Goal: Information Seeking & Learning: Compare options

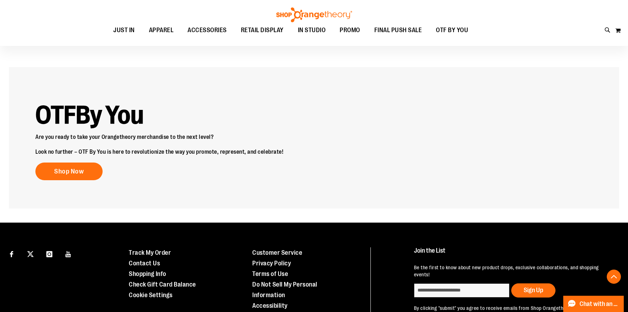
scroll to position [1017, 0]
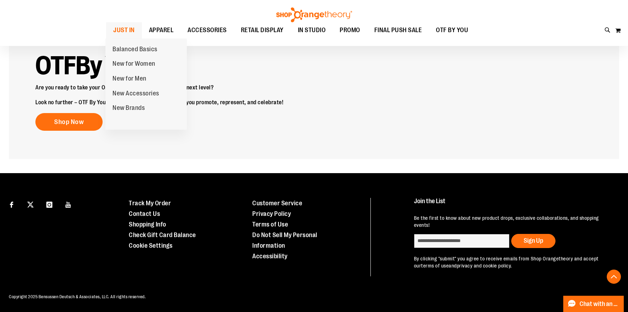
type input "**********"
click at [126, 29] on span "JUST IN" at bounding box center [124, 30] width 22 height 16
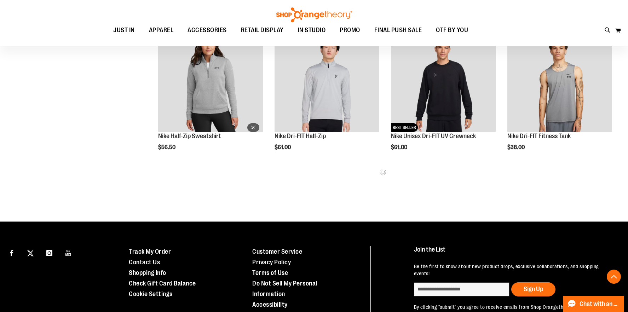
scroll to position [402, 0]
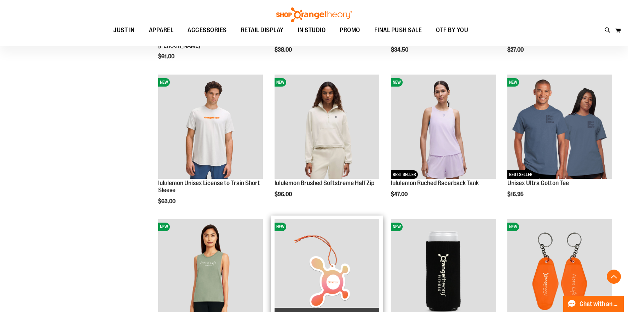
scroll to position [650, 0]
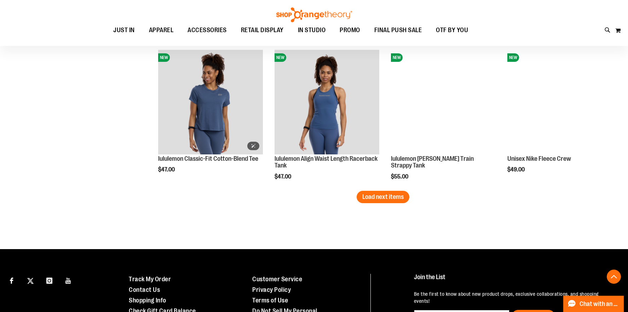
scroll to position [1254, 0]
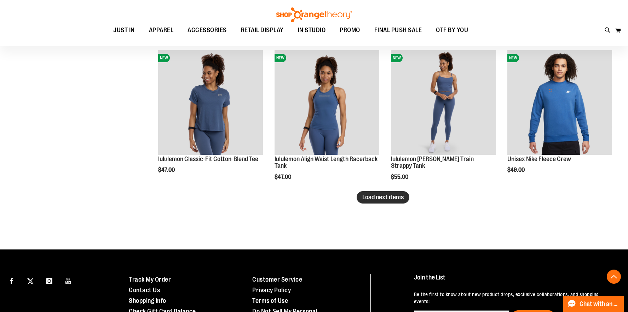
type input "**********"
click at [373, 199] on span "Load next items" at bounding box center [382, 197] width 41 height 7
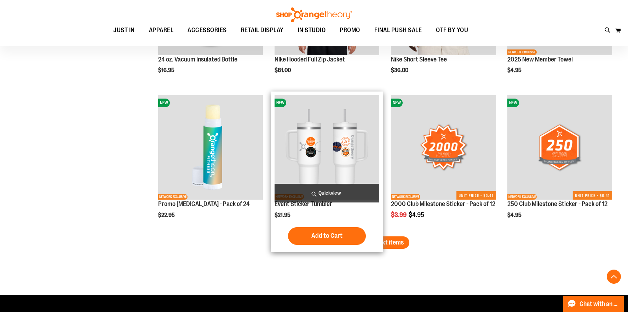
scroll to position [1644, 0]
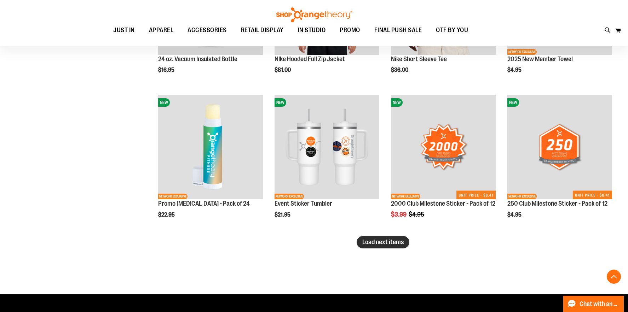
click at [379, 247] on button "Load next items" at bounding box center [383, 242] width 53 height 12
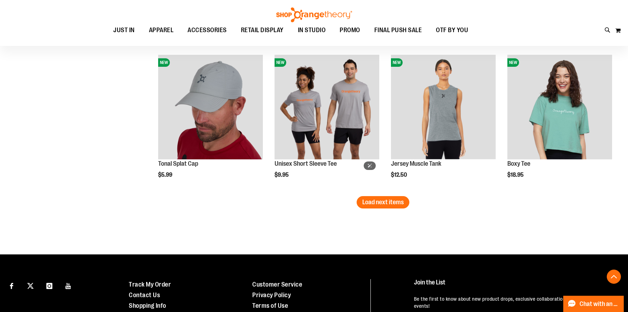
scroll to position [2118, 0]
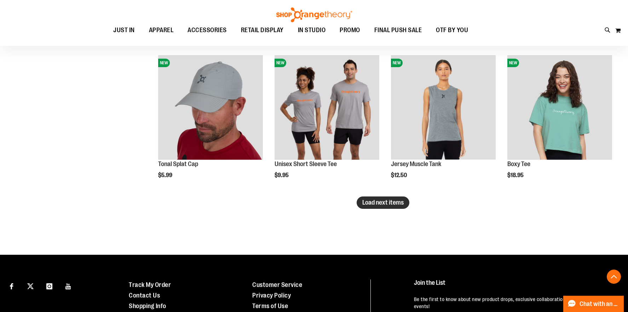
click at [386, 203] on span "Load next items" at bounding box center [382, 202] width 41 height 7
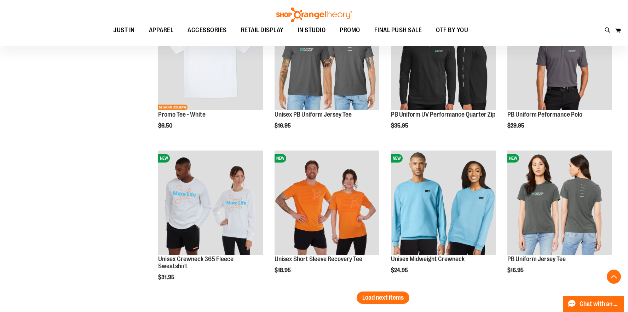
scroll to position [2459, 0]
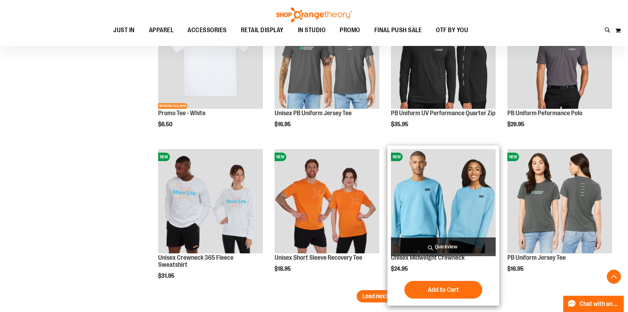
click at [436, 249] on span "Quickview" at bounding box center [443, 247] width 105 height 19
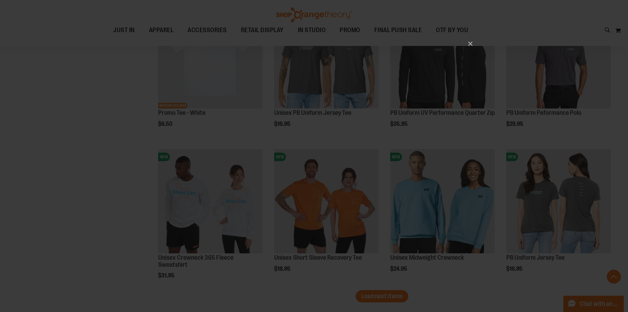
scroll to position [0, 0]
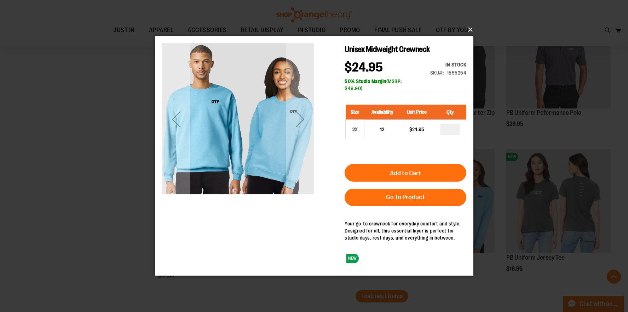
click at [470, 30] on button "×" at bounding box center [316, 30] width 319 height 16
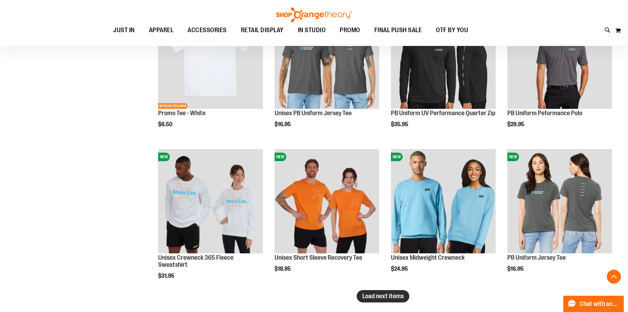
click at [390, 294] on span "Load next items" at bounding box center [382, 296] width 41 height 7
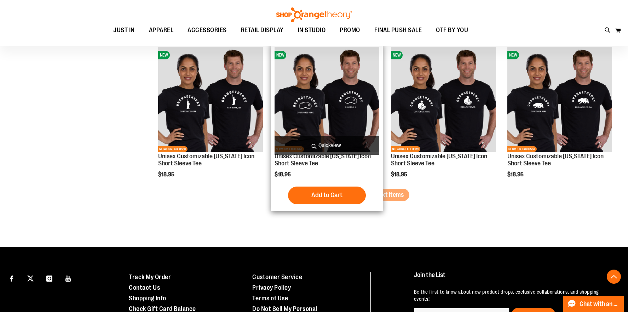
scroll to position [2994, 0]
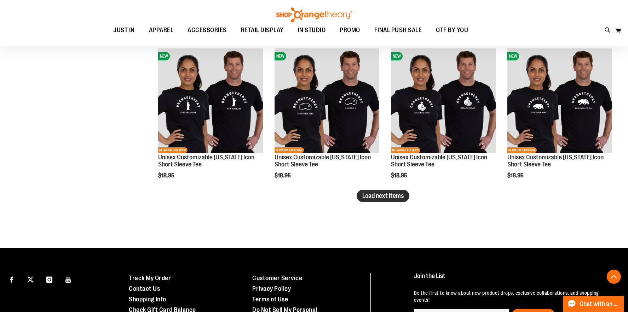
click at [377, 198] on span "Load next items" at bounding box center [382, 196] width 41 height 7
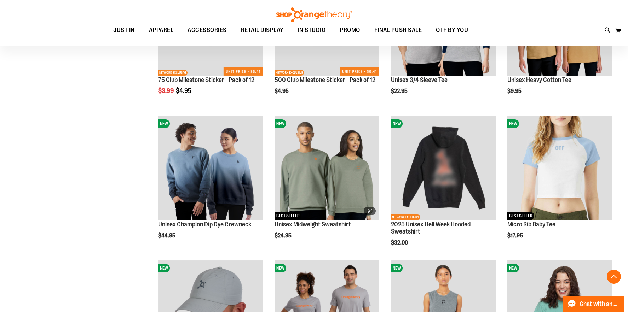
scroll to position [1912, 0]
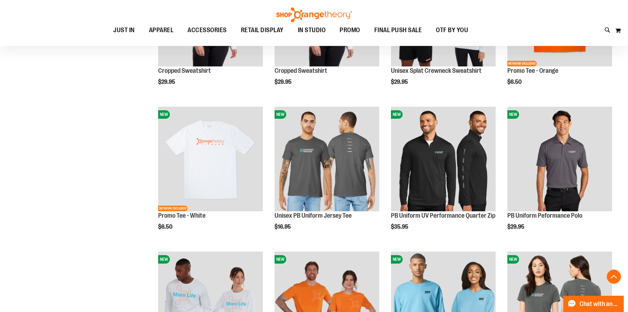
scroll to position [2359, 0]
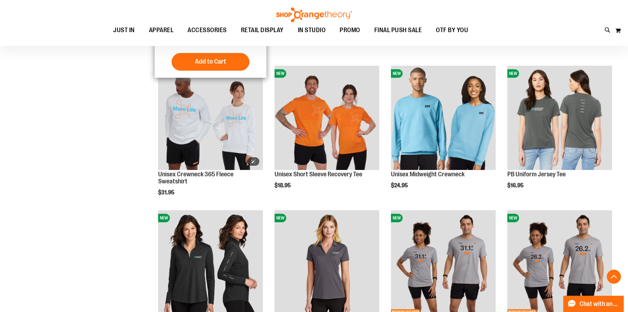
scroll to position [2541, 0]
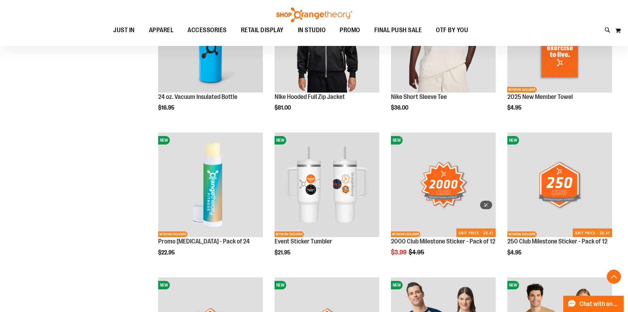
scroll to position [1169, 0]
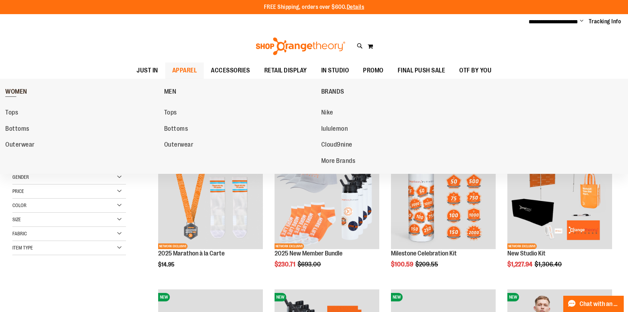
click at [20, 90] on span "WOMEN" at bounding box center [16, 92] width 22 height 9
click at [183, 67] on span "APPAREL" at bounding box center [184, 71] width 25 height 16
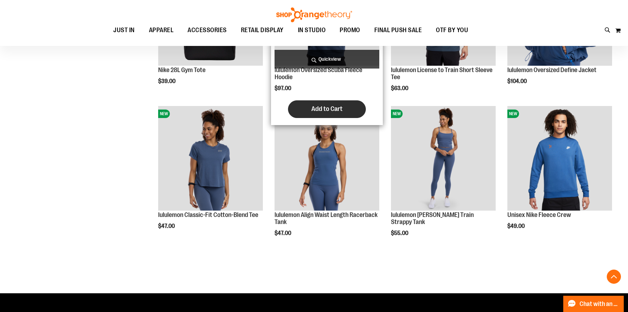
scroll to position [762, 0]
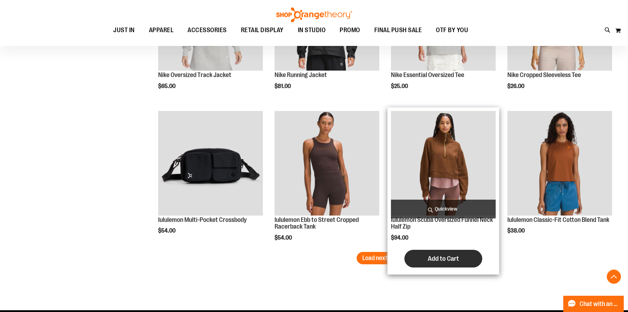
scroll to position [1198, 0]
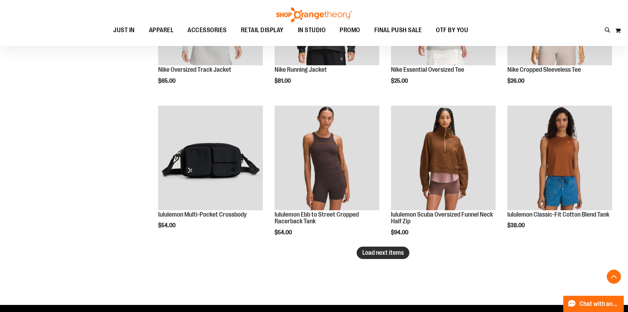
type input "**********"
click at [397, 248] on button "Load next items" at bounding box center [383, 253] width 53 height 12
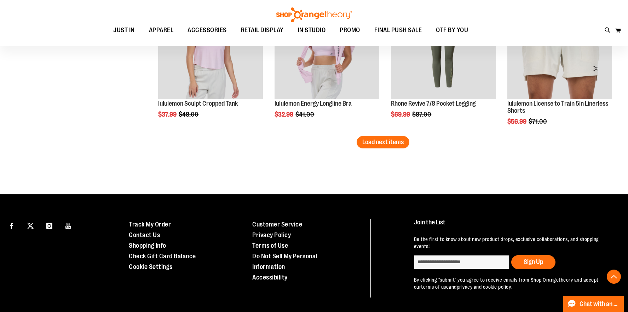
scroll to position [1743, 0]
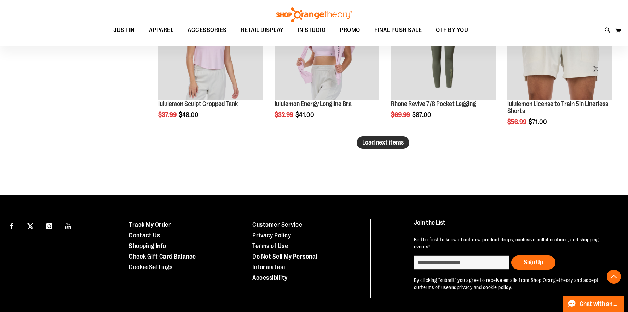
click at [391, 145] on span "Load next items" at bounding box center [382, 142] width 41 height 7
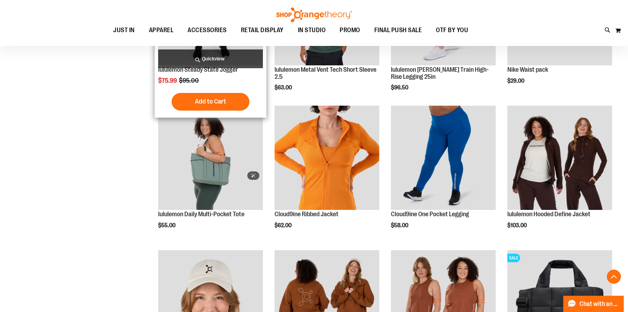
scroll to position [2079, 0]
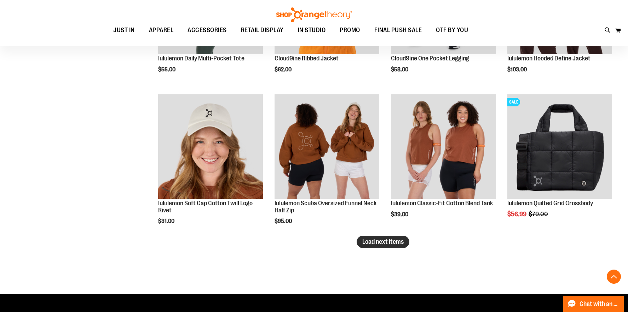
click at [384, 244] on span "Load next items" at bounding box center [382, 242] width 41 height 7
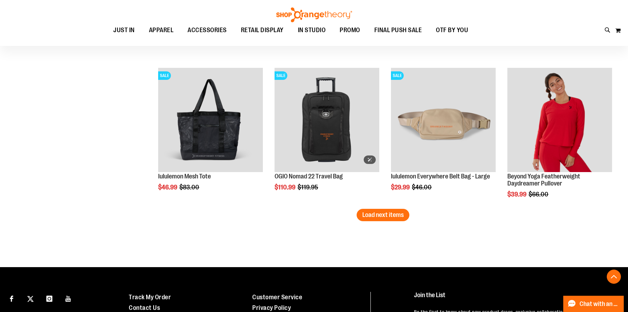
scroll to position [2544, 0]
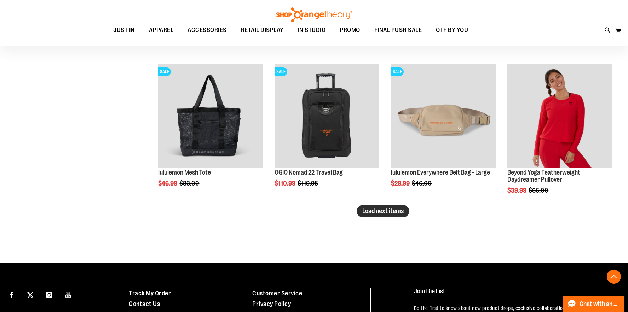
click at [398, 213] on span "Load next items" at bounding box center [382, 211] width 41 height 7
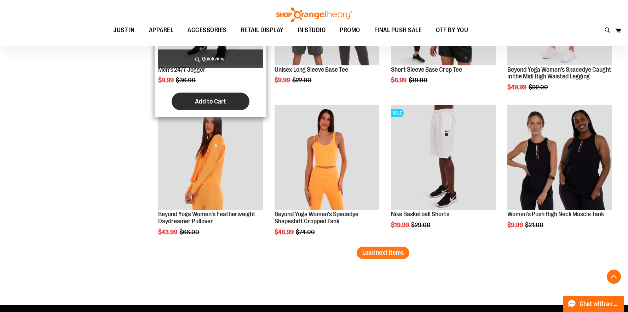
scroll to position [2937, 0]
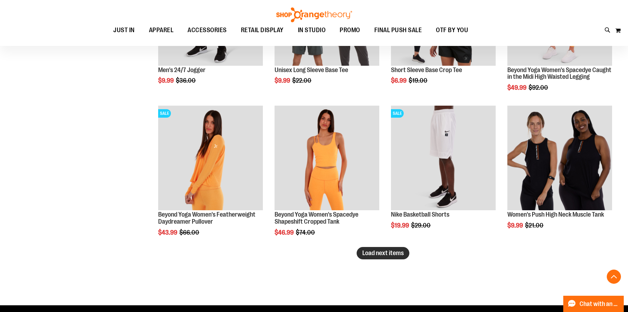
click at [399, 255] on span "Load next items" at bounding box center [382, 253] width 41 height 7
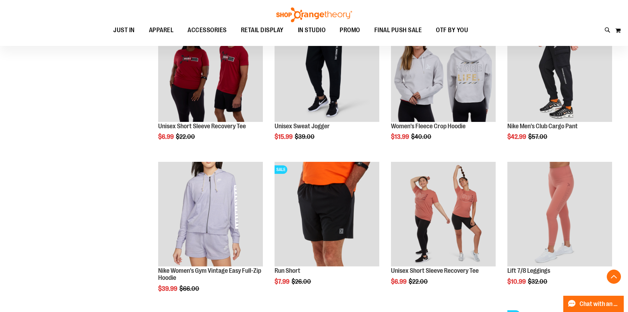
scroll to position [3170, 0]
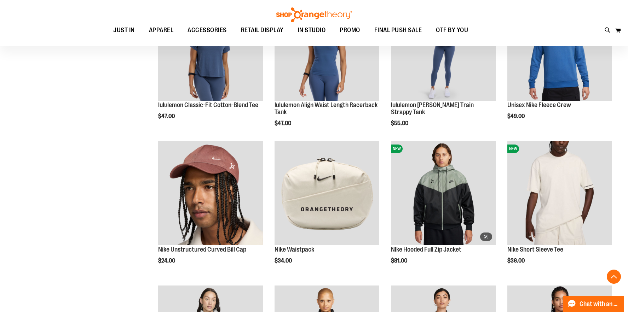
scroll to position [340, 0]
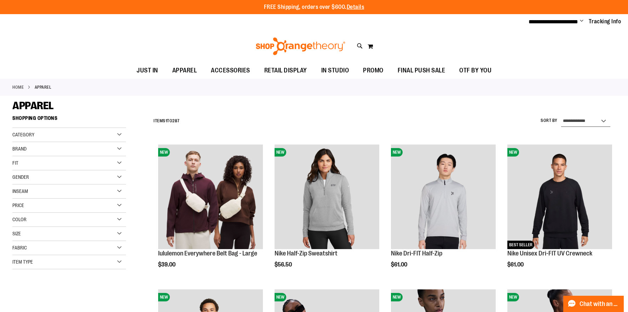
click at [580, 120] on select "**********" at bounding box center [585, 121] width 49 height 11
select select "*********"
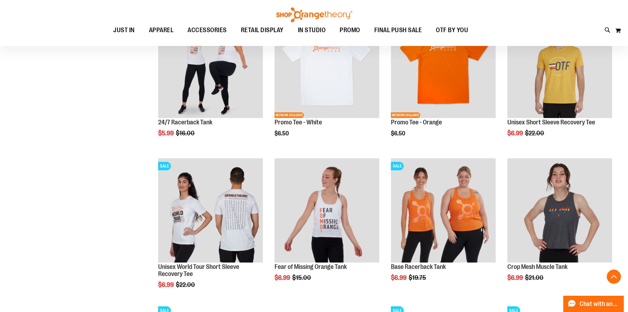
scroll to position [564, 0]
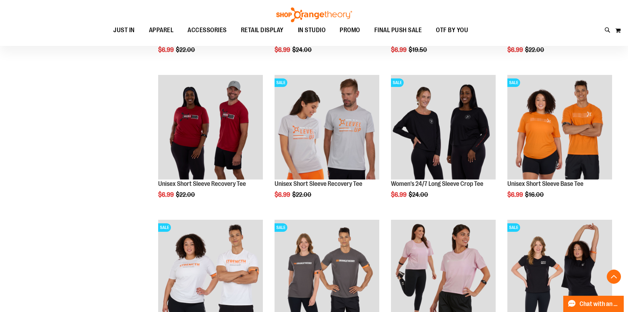
scroll to position [1165, 0]
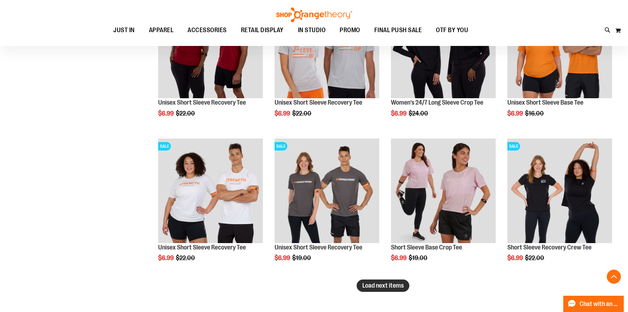
click at [366, 288] on span "Load next items" at bounding box center [382, 285] width 41 height 7
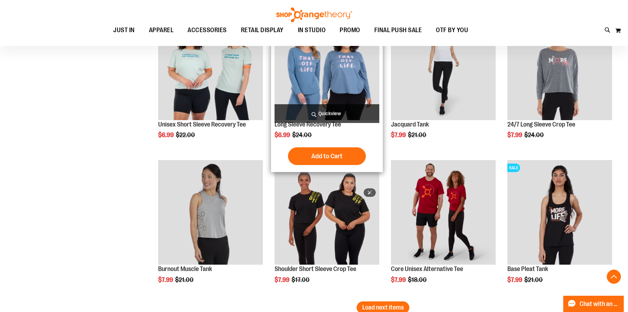
scroll to position [1699, 0]
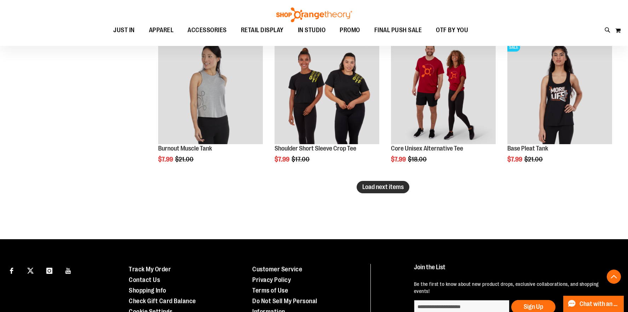
click at [388, 186] on span "Load next items" at bounding box center [382, 187] width 41 height 7
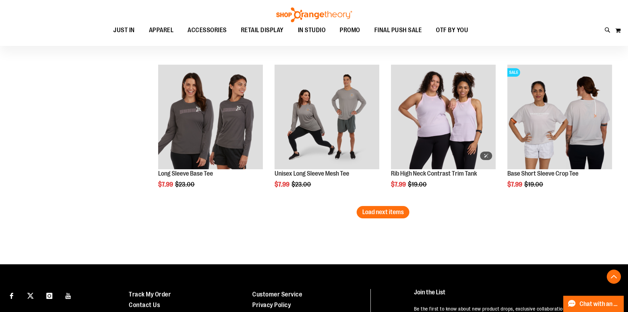
scroll to position [2115, 0]
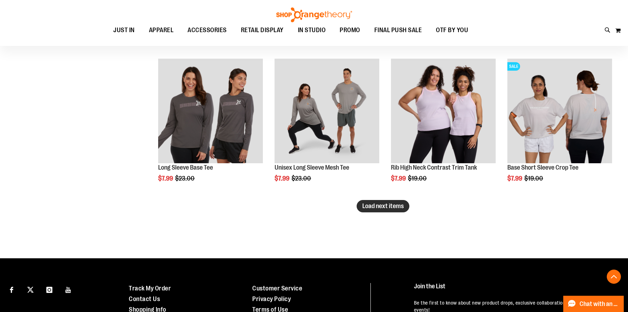
click at [382, 203] on span "Load next items" at bounding box center [382, 206] width 41 height 7
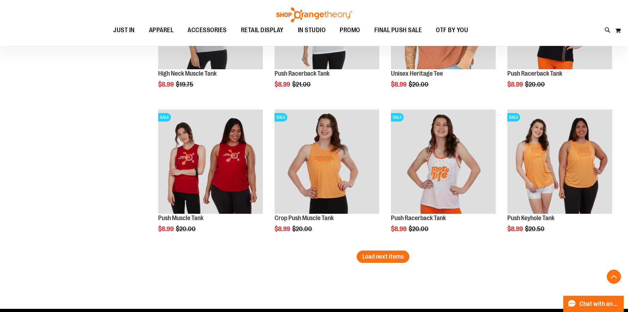
scroll to position [2502, 0]
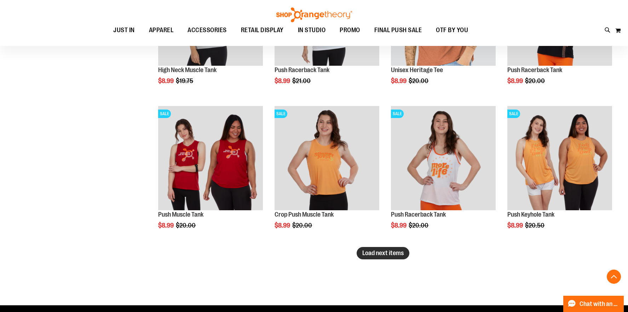
click at [393, 255] on span "Load next items" at bounding box center [382, 253] width 41 height 7
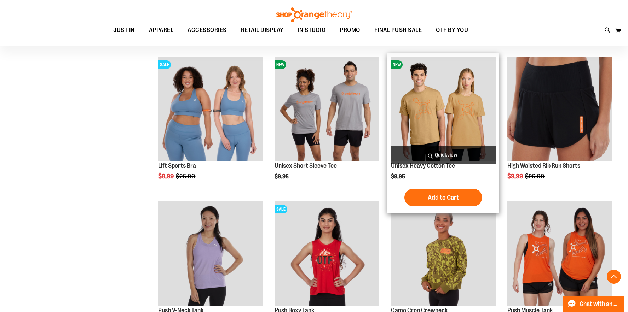
scroll to position [2927, 0]
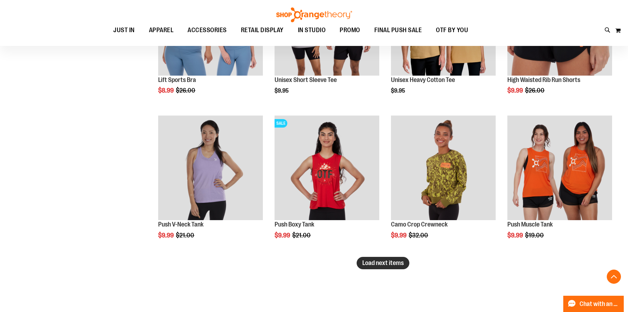
click at [384, 267] on button "Load next items" at bounding box center [383, 263] width 53 height 12
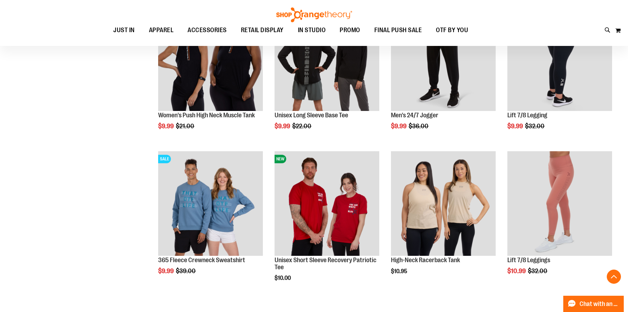
scroll to position [3419, 0]
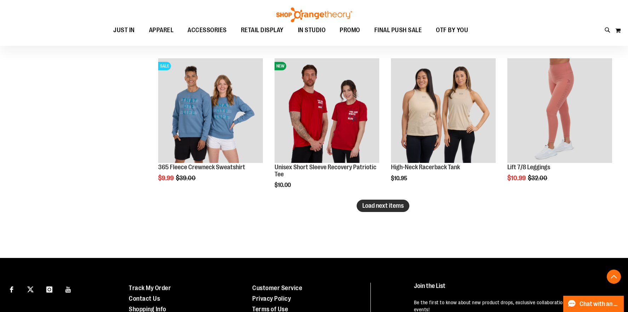
click at [397, 205] on span "Load next items" at bounding box center [382, 205] width 41 height 7
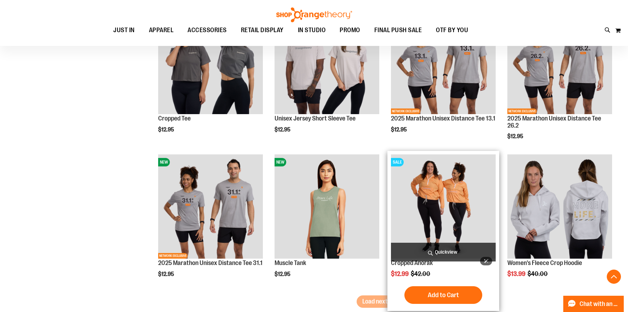
scroll to position [3764, 0]
